Goal: Transaction & Acquisition: Book appointment/travel/reservation

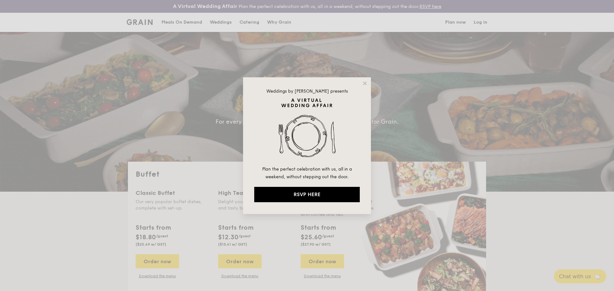
select select
click at [255, 22] on div "Weddings by [PERSON_NAME] presents Plan the perfect celebration with us, all in…" at bounding box center [307, 145] width 614 height 291
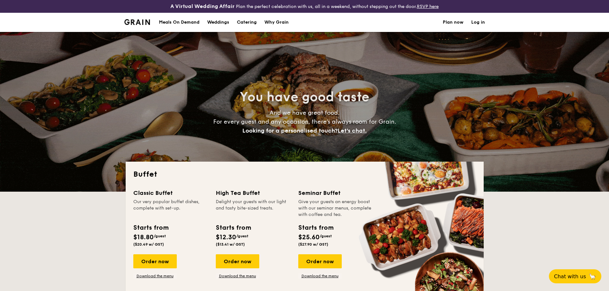
click at [255, 22] on h1 "Catering" at bounding box center [247, 22] width 20 height 19
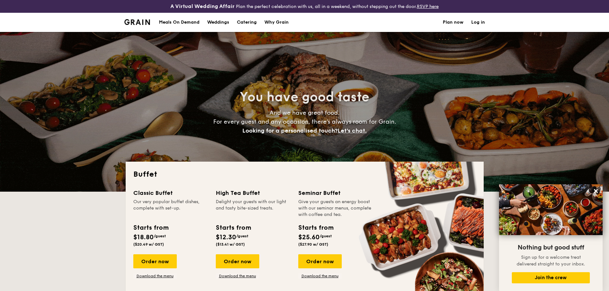
click at [251, 21] on h1 "Catering" at bounding box center [247, 22] width 20 height 19
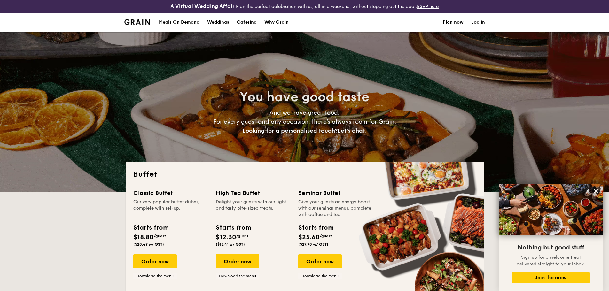
click at [252, 23] on h1 "Catering" at bounding box center [247, 22] width 20 height 19
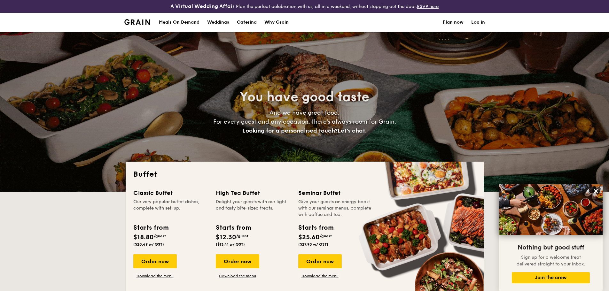
click at [252, 23] on h1 "Catering" at bounding box center [247, 22] width 20 height 19
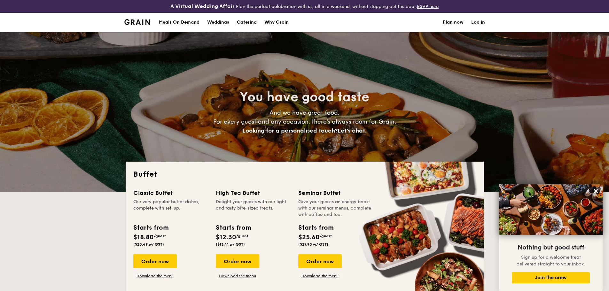
click at [252, 23] on h1 "Catering" at bounding box center [247, 22] width 20 height 19
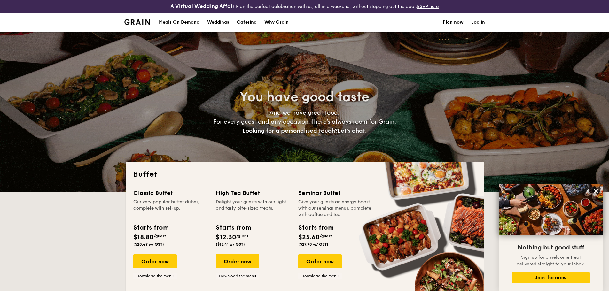
click at [252, 23] on h1 "Catering" at bounding box center [247, 22] width 20 height 19
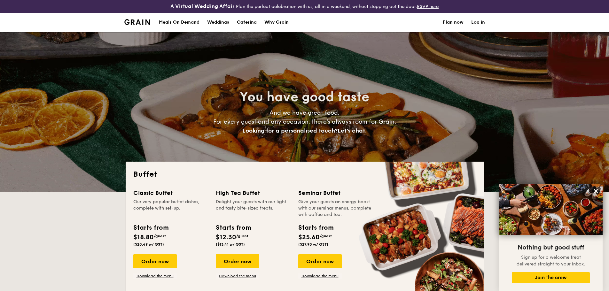
scroll to position [96, 0]
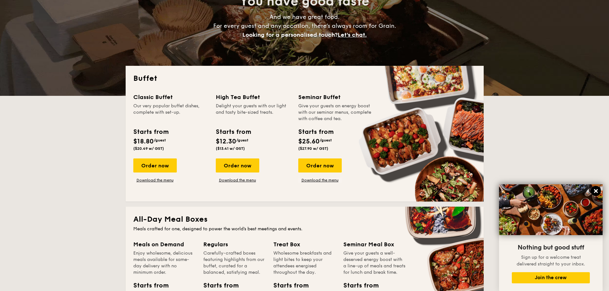
click at [596, 190] on icon at bounding box center [596, 191] width 6 height 6
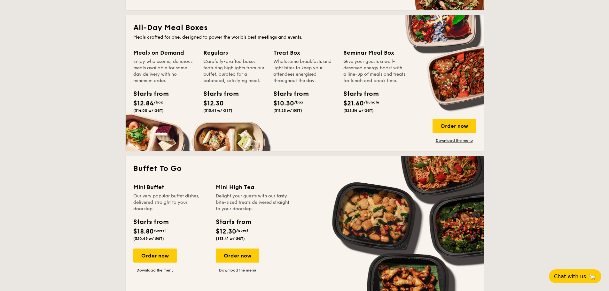
scroll to position [480, 0]
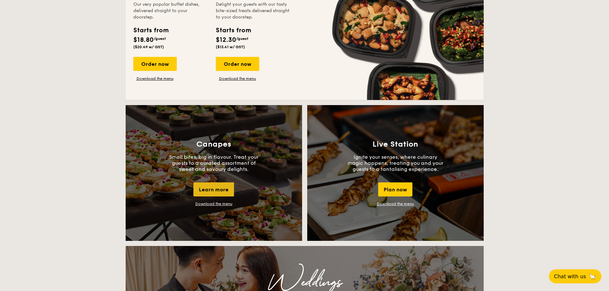
click at [207, 194] on div "Learn more" at bounding box center [213, 190] width 41 height 14
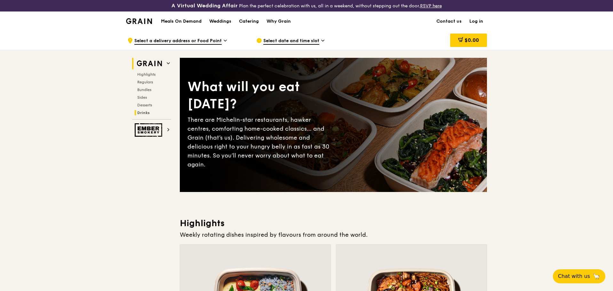
click at [144, 113] on span "Drinks" at bounding box center [143, 113] width 12 height 4
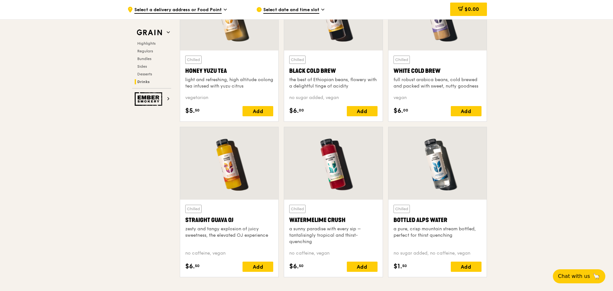
scroll to position [2647, 0]
